Goal: Find specific page/section: Find specific page/section

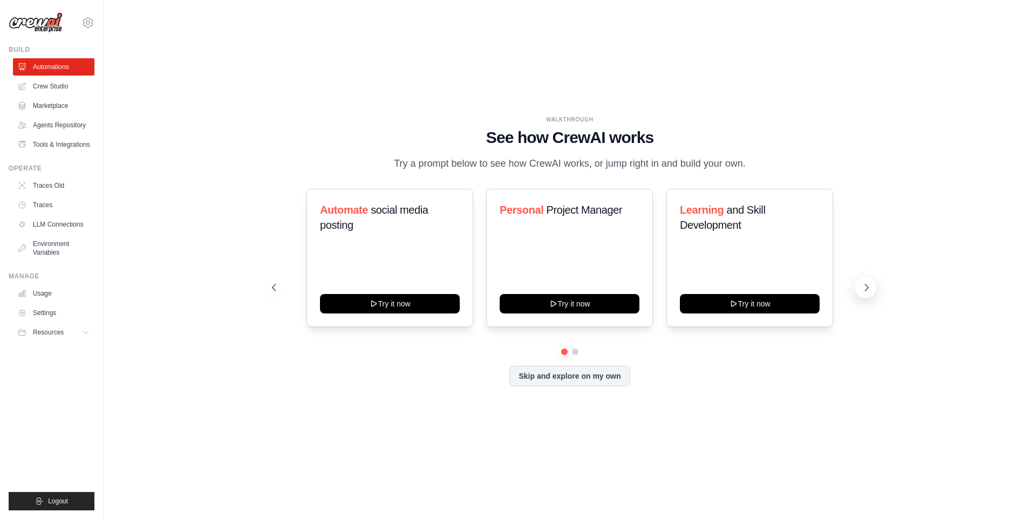
click at [815, 287] on icon at bounding box center [866, 287] width 11 height 11
click at [277, 285] on icon at bounding box center [273, 287] width 11 height 11
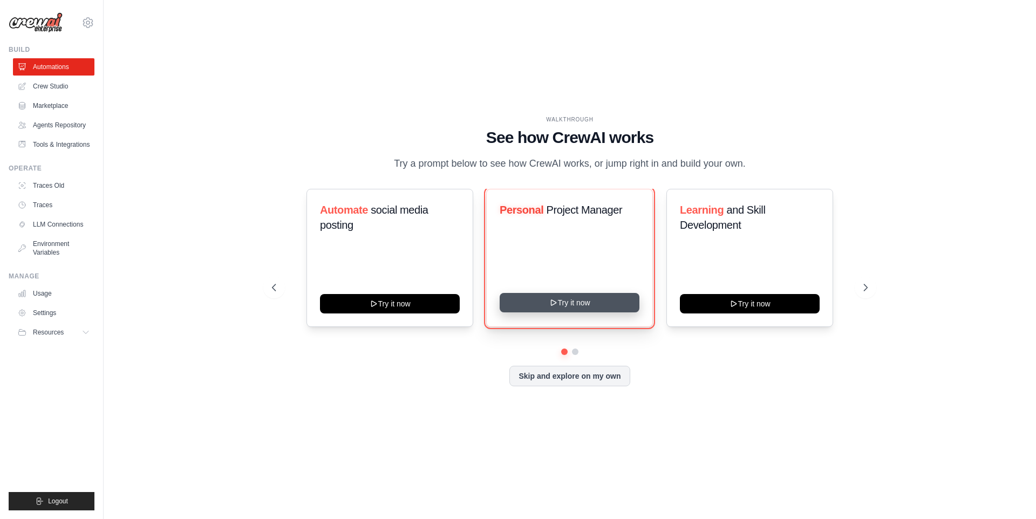
click at [557, 307] on icon at bounding box center [553, 302] width 9 height 9
